Goal: Contribute content: Contribute content

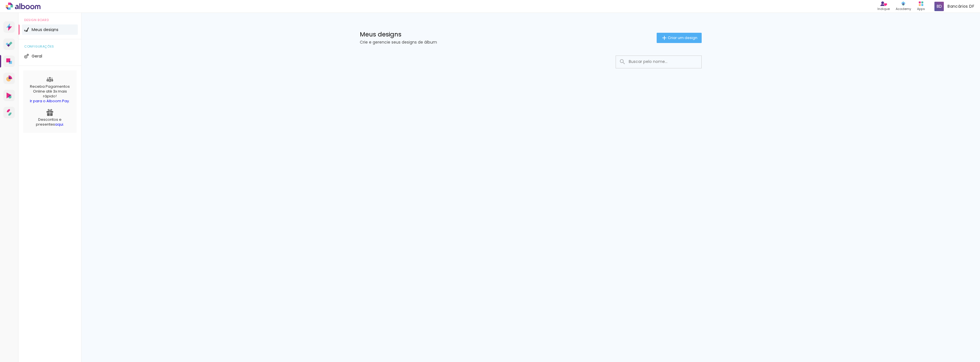
drag, startPoint x: 469, startPoint y: 60, endPoint x: 446, endPoint y: 52, distance: 24.7
click at [466, 60] on div at bounding box center [531, 62] width 342 height 13
drag, startPoint x: 423, startPoint y: 47, endPoint x: 358, endPoint y: 42, distance: 65.1
click at [358, 42] on div "Meus designs Crie e gerencie seus designs de álbum Criar um design" at bounding box center [530, 31] width 370 height 37
drag, startPoint x: 372, startPoint y: 65, endPoint x: 376, endPoint y: 69, distance: 5.4
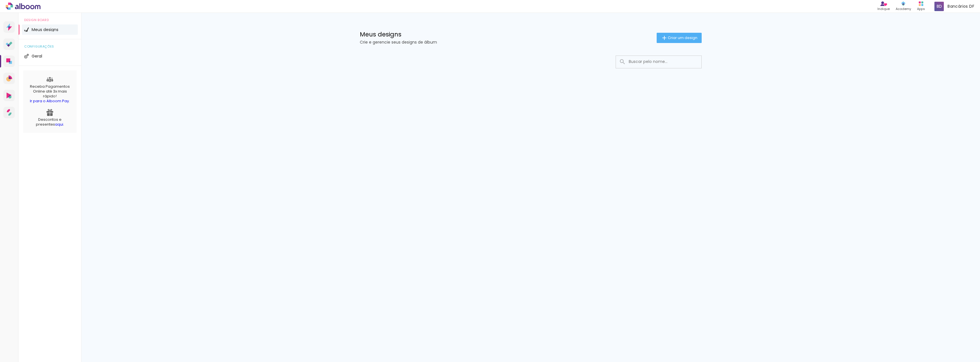
click at [372, 65] on div at bounding box center [531, 62] width 342 height 13
click at [49, 99] on link "Ir para o Alboom Pay" at bounding box center [49, 100] width 39 height 5
click at [676, 37] on span "Criar um design" at bounding box center [682, 38] width 30 height 4
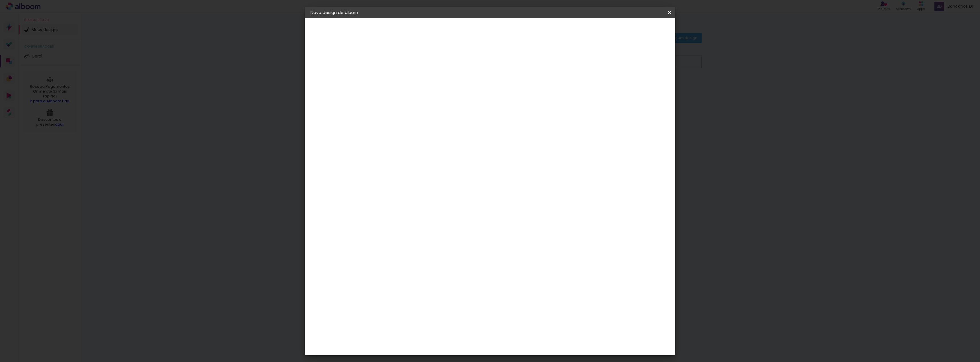
click at [404, 76] on input at bounding box center [404, 76] width 0 height 9
type input "TESTE"
type paper-input "TESTE"
click at [0, 0] on header "Informações Dê um título ao seu álbum. Avançar" at bounding box center [0, 0] width 0 height 0
click at [0, 0] on slot "Avançar" at bounding box center [0, 0] width 0 height 0
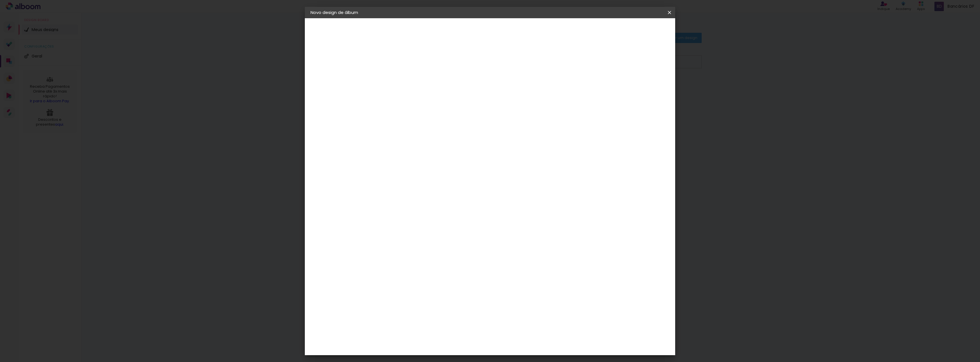
click at [0, 0] on slot "Tamanho Livre" at bounding box center [0, 0] width 0 height 0
click at [420, 110] on input at bounding box center [418, 108] width 58 height 7
click at [443, 109] on input at bounding box center [418, 108] width 58 height 7
drag, startPoint x: 445, startPoint y: 38, endPoint x: 508, endPoint y: 52, distance: 65.3
click at [453, 38] on p "Escolha um fornecedor ou avance com o tamanho livre." at bounding box center [420, 40] width 66 height 9
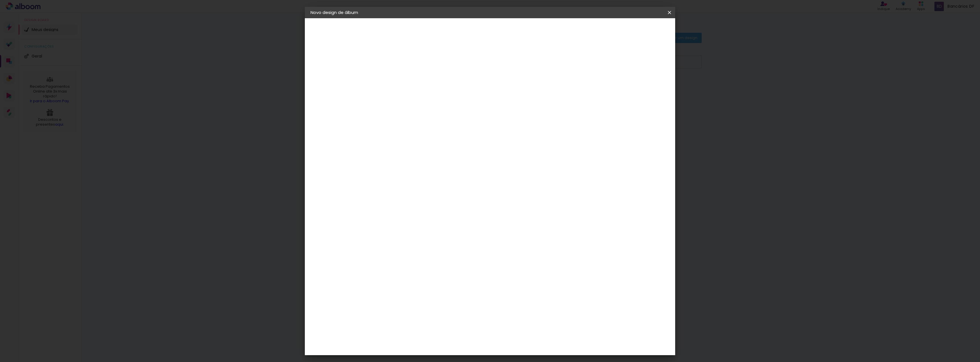
click at [0, 0] on slot "Avançar" at bounding box center [0, 0] width 0 height 0
click at [634, 30] on span "Iniciar design" at bounding box center [621, 30] width 26 height 4
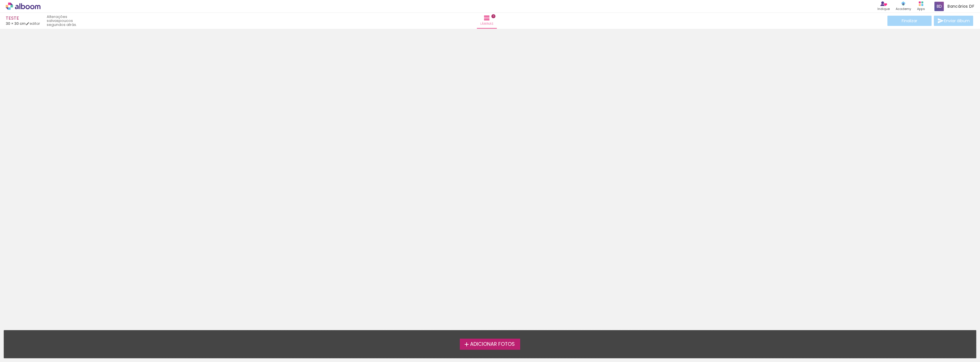
click at [487, 349] on label "Adicionar Fotos" at bounding box center [490, 344] width 61 height 11
click at [0, 0] on input "file" at bounding box center [0, 0] width 0 height 0
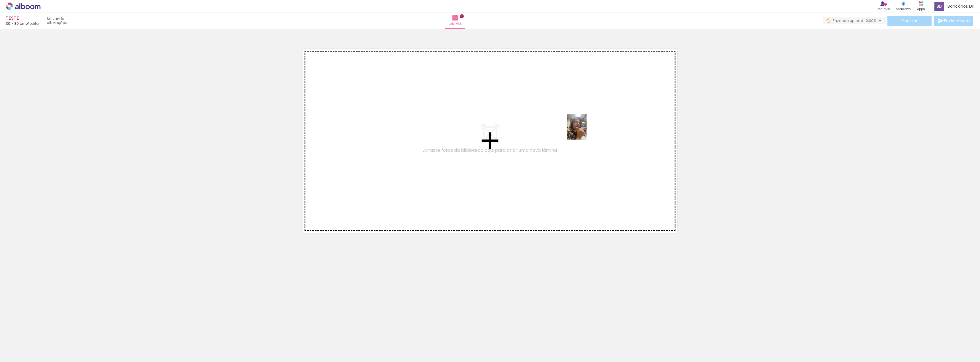
drag, startPoint x: 62, startPoint y: 345, endPoint x: 584, endPoint y: 131, distance: 564.8
click at [584, 131] on quentale-workspace at bounding box center [490, 181] width 980 height 362
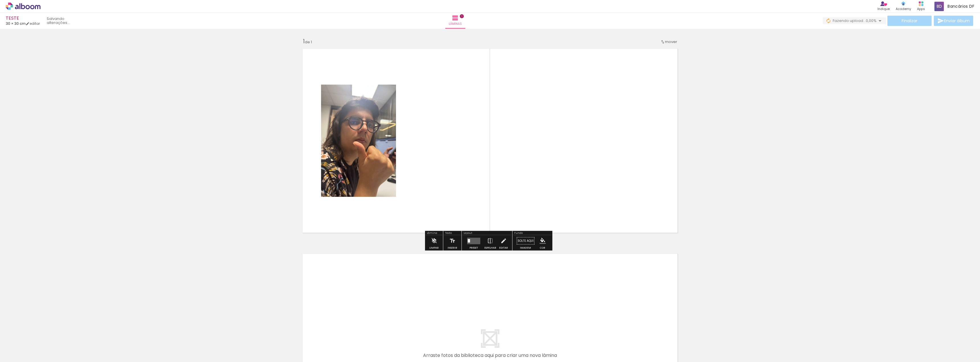
drag, startPoint x: 543, startPoint y: 115, endPoint x: 595, endPoint y: 211, distance: 109.1
click at [595, 211] on quentale-layouter at bounding box center [490, 140] width 382 height 191
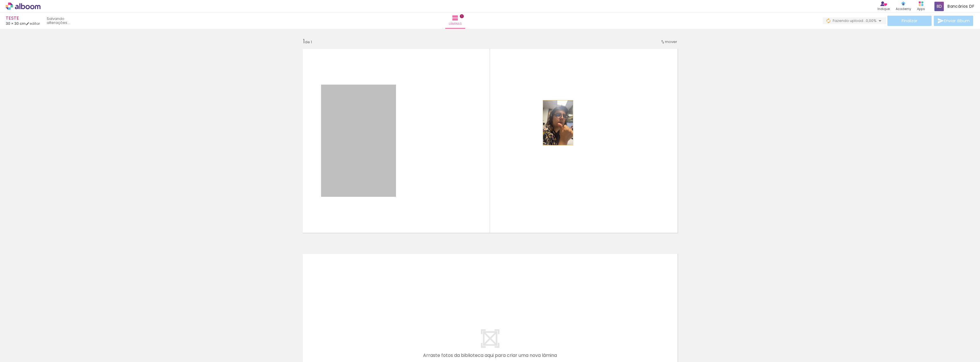
drag, startPoint x: 361, startPoint y: 148, endPoint x: 556, endPoint y: 123, distance: 196.1
click at [556, 123] on quentale-layouter at bounding box center [490, 140] width 382 height 191
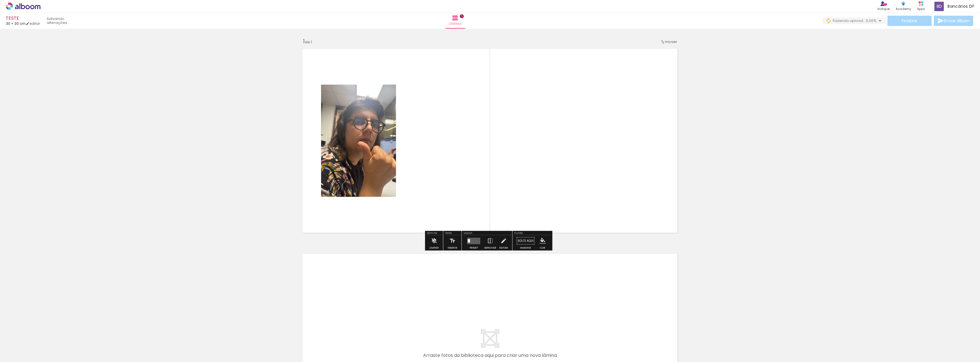
click at [19, 16] on div "TESTE 30 × 30 cm editar Lâminas 1 Finalizar Enviar álbum" at bounding box center [490, 14] width 980 height 29
click at [14, 11] on div "› Editor de álbum Indique Indique e ganhe Conteúdo que inspira Academy Produtos…" at bounding box center [490, 6] width 980 height 13
drag, startPoint x: 13, startPoint y: 11, endPoint x: 12, endPoint y: 4, distance: 6.6
click at [12, 4] on div "› Editor de álbum Indique Indique e ganhe Conteúdo que inspira Academy Produtos…" at bounding box center [490, 6] width 980 height 13
click at [12, 4] on icon at bounding box center [23, 6] width 35 height 7
